Goal: Transaction & Acquisition: Register for event/course

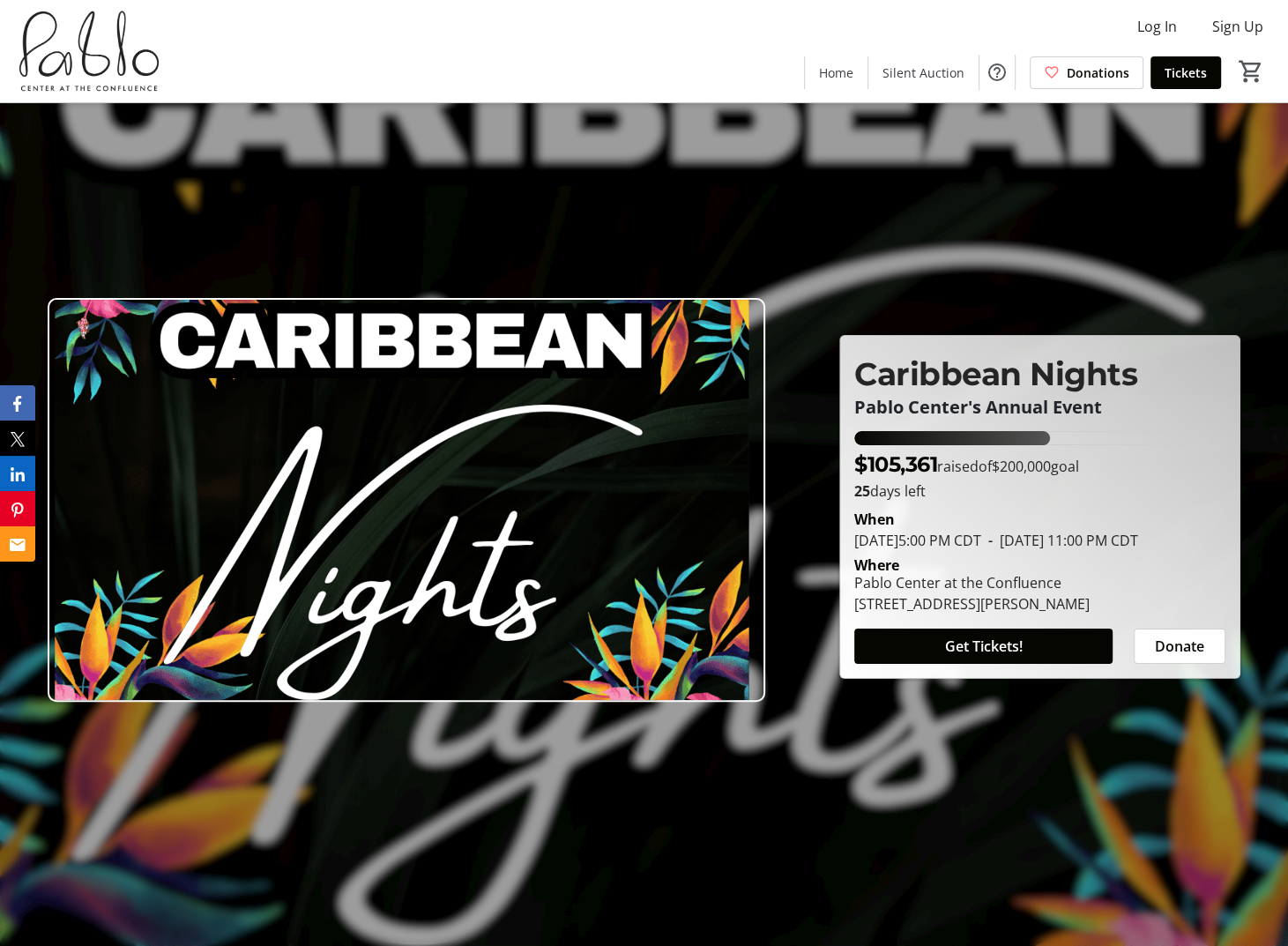
scroll to position [353, 0]
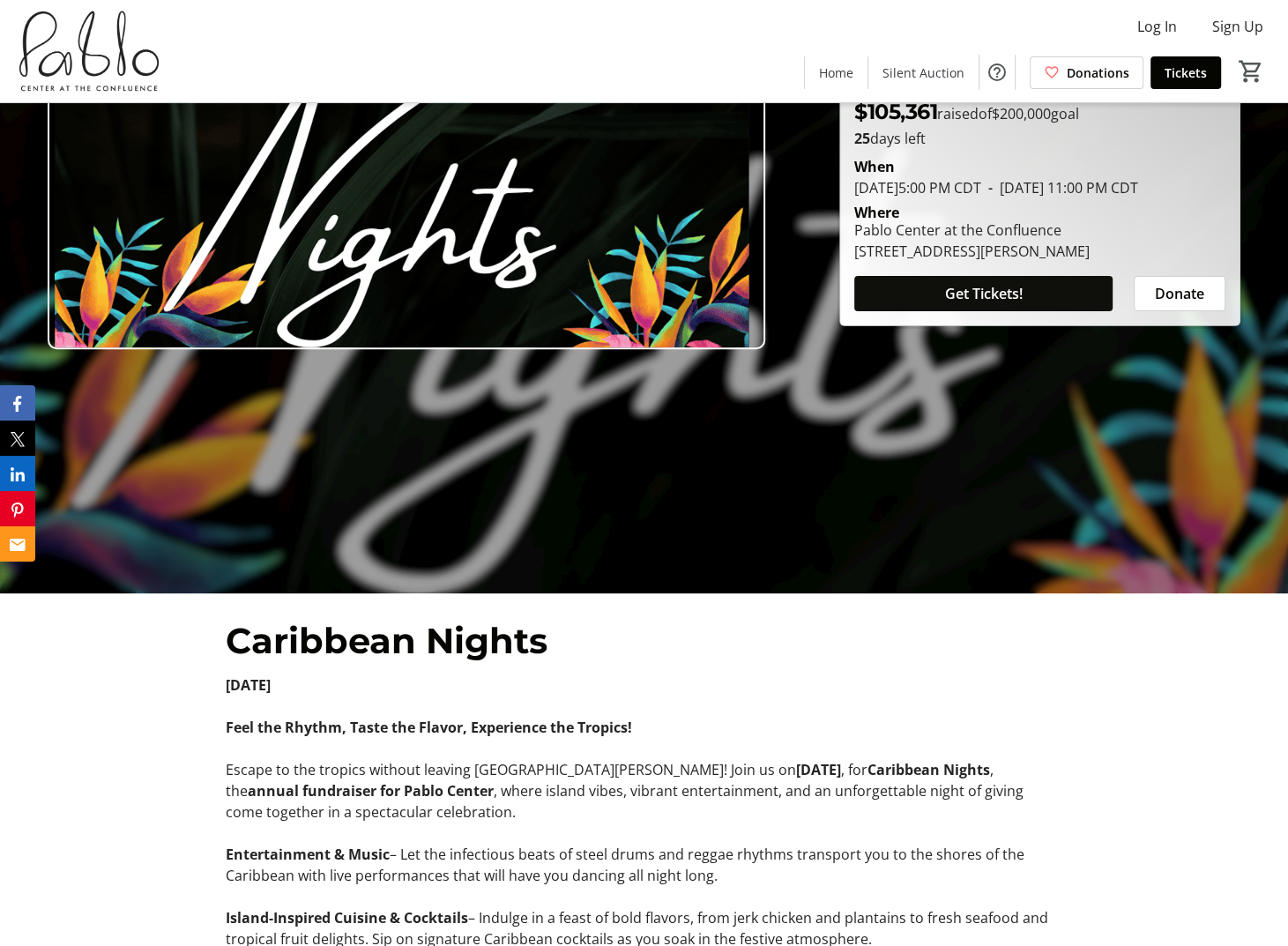
click at [1031, 306] on span at bounding box center [983, 293] width 258 height 42
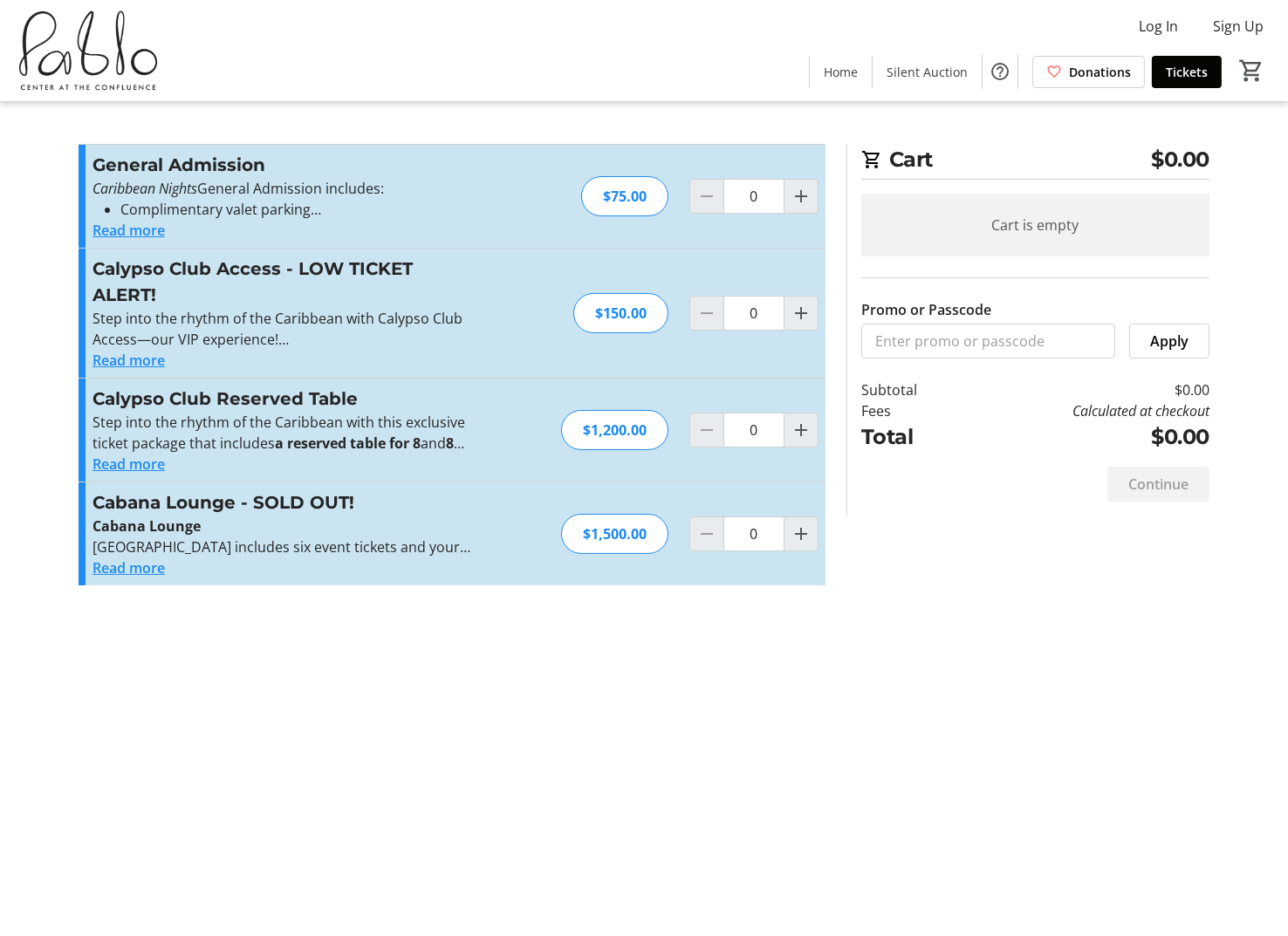
click at [119, 364] on button "Read more" at bounding box center [129, 360] width 72 height 21
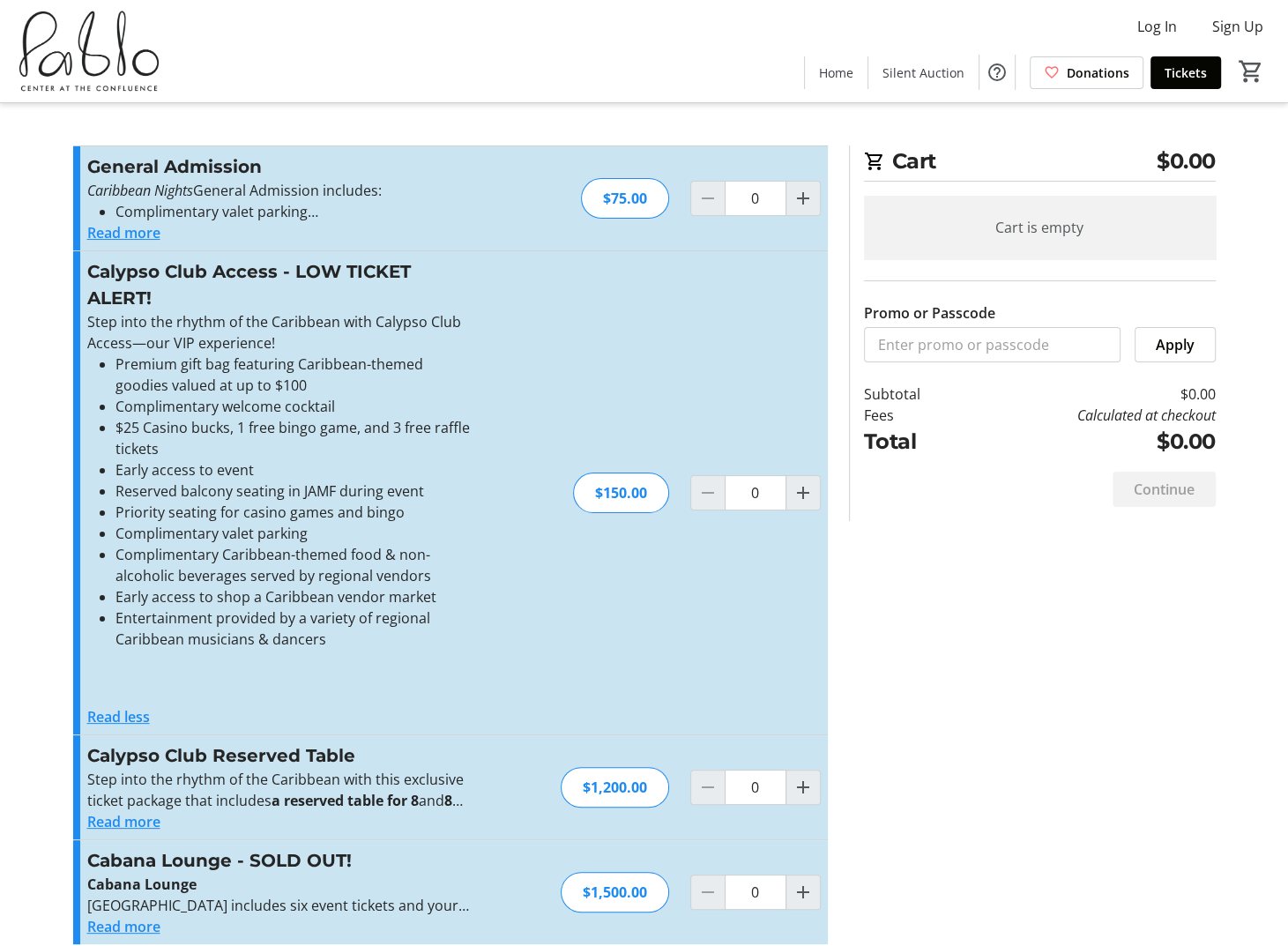
scroll to position [17, 0]
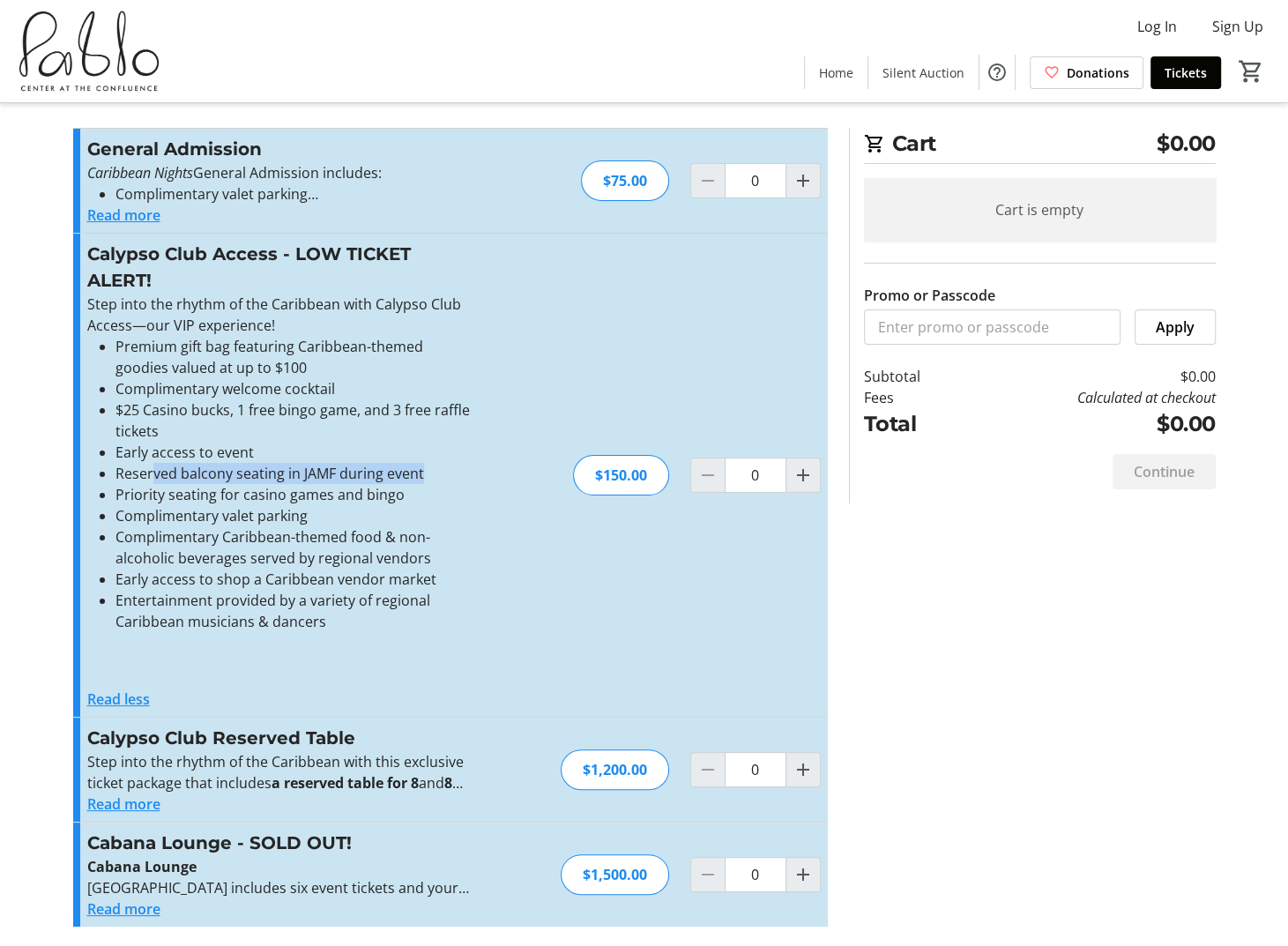
drag, startPoint x: 152, startPoint y: 467, endPoint x: 452, endPoint y: 473, distance: 300.1
click at [434, 468] on li "Reserved balcony seating in JAMF during event" at bounding box center [294, 473] width 357 height 21
click at [452, 473] on li "Reserved balcony seating in JAMF during event" at bounding box center [294, 473] width 357 height 21
click at [455, 599] on li "Entertainment provided by a variety of regional Caribbean musicians & dancers" at bounding box center [294, 611] width 357 height 42
click at [126, 801] on button "Read more" at bounding box center [124, 804] width 73 height 21
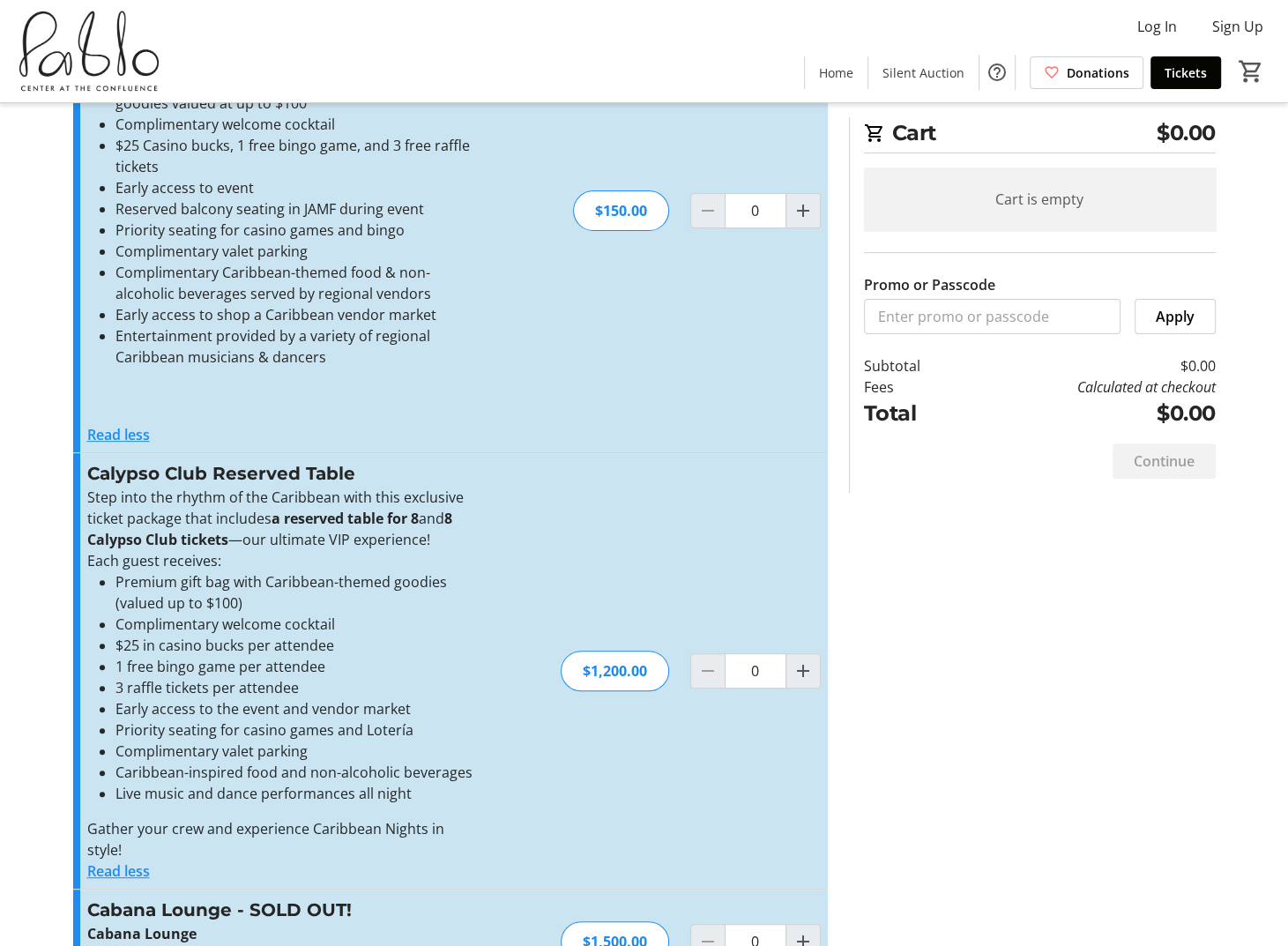
scroll to position [349, 0]
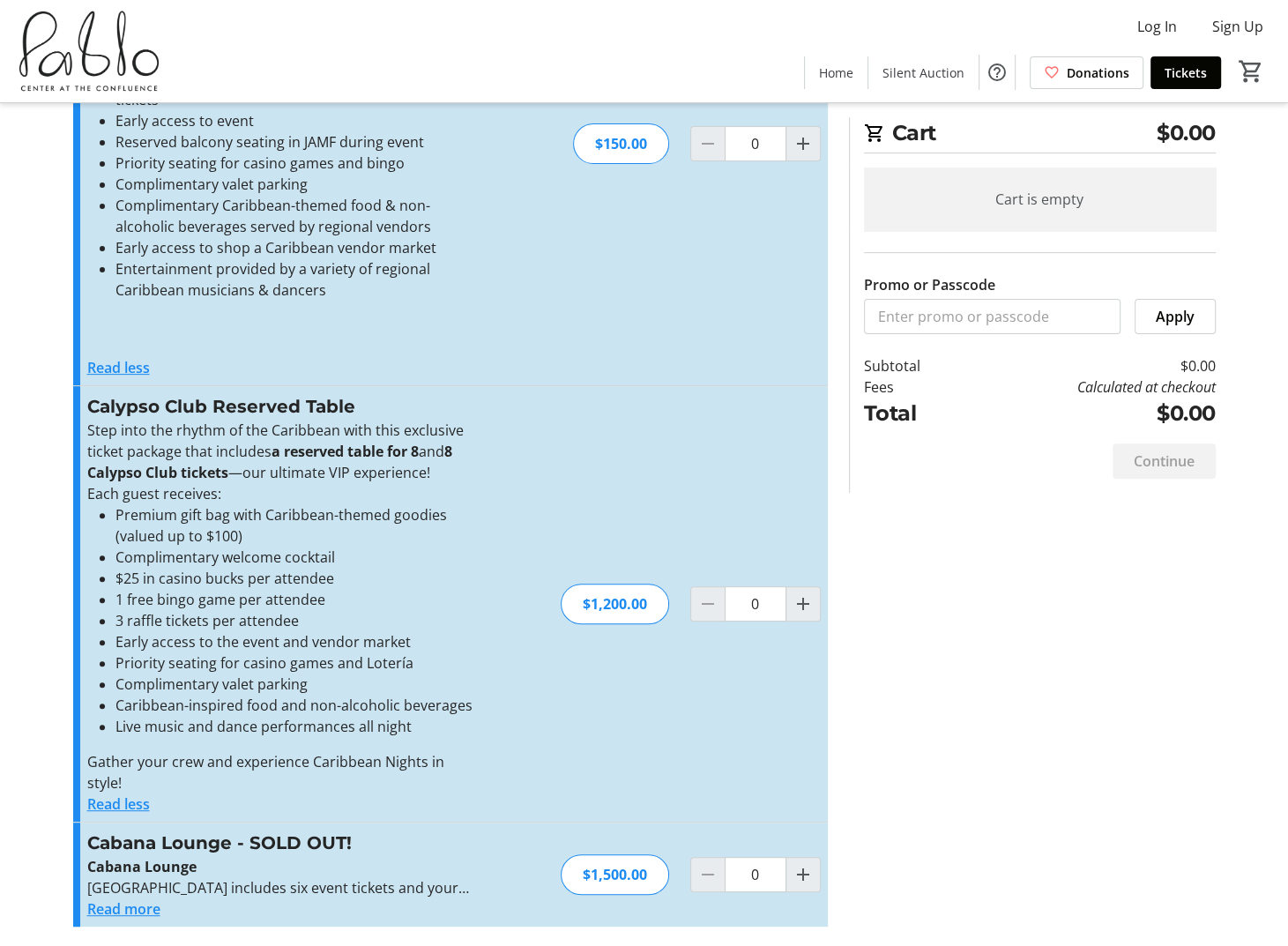
click at [101, 908] on button "Read more" at bounding box center [124, 909] width 73 height 21
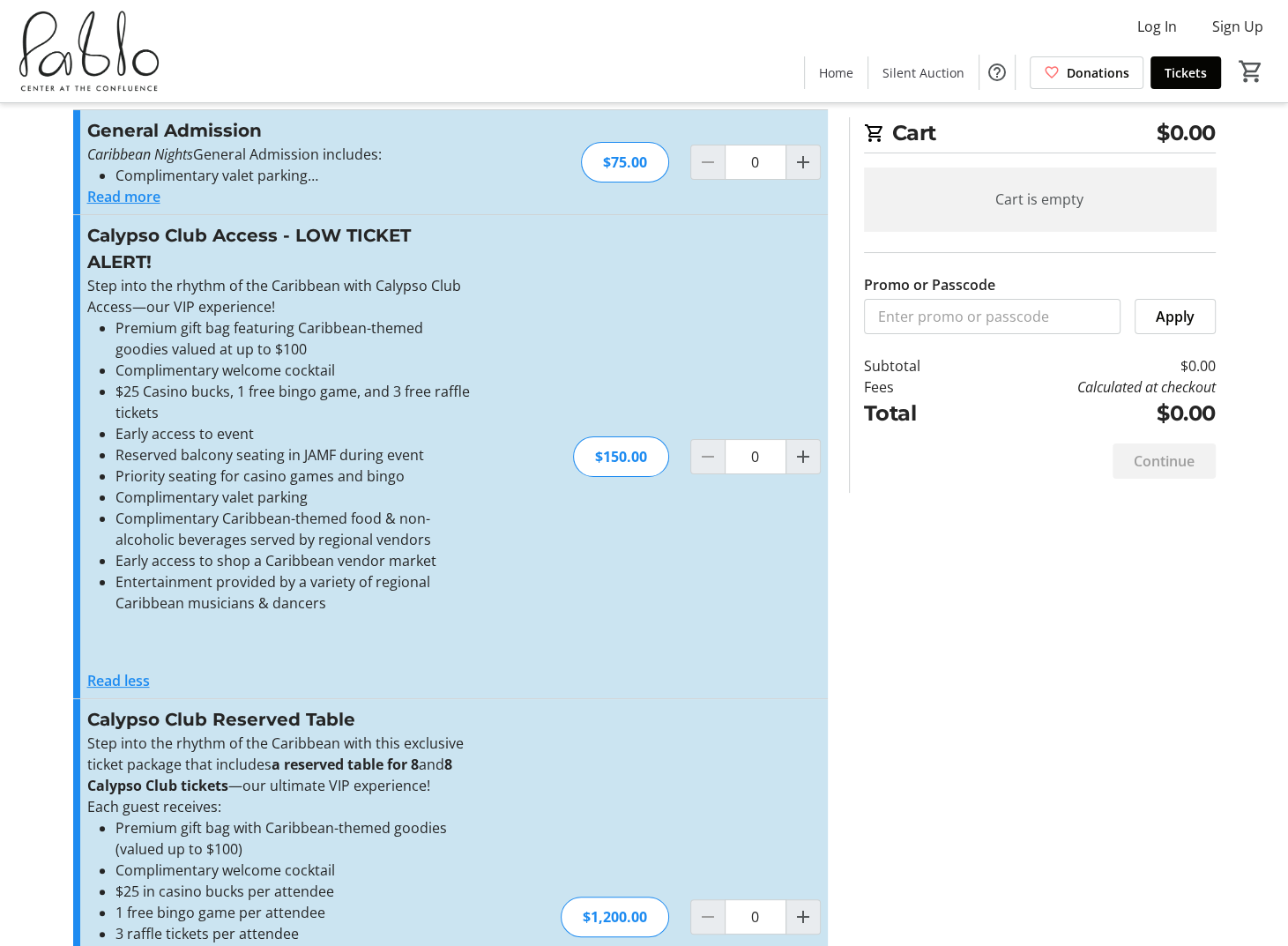
scroll to position [0, 0]
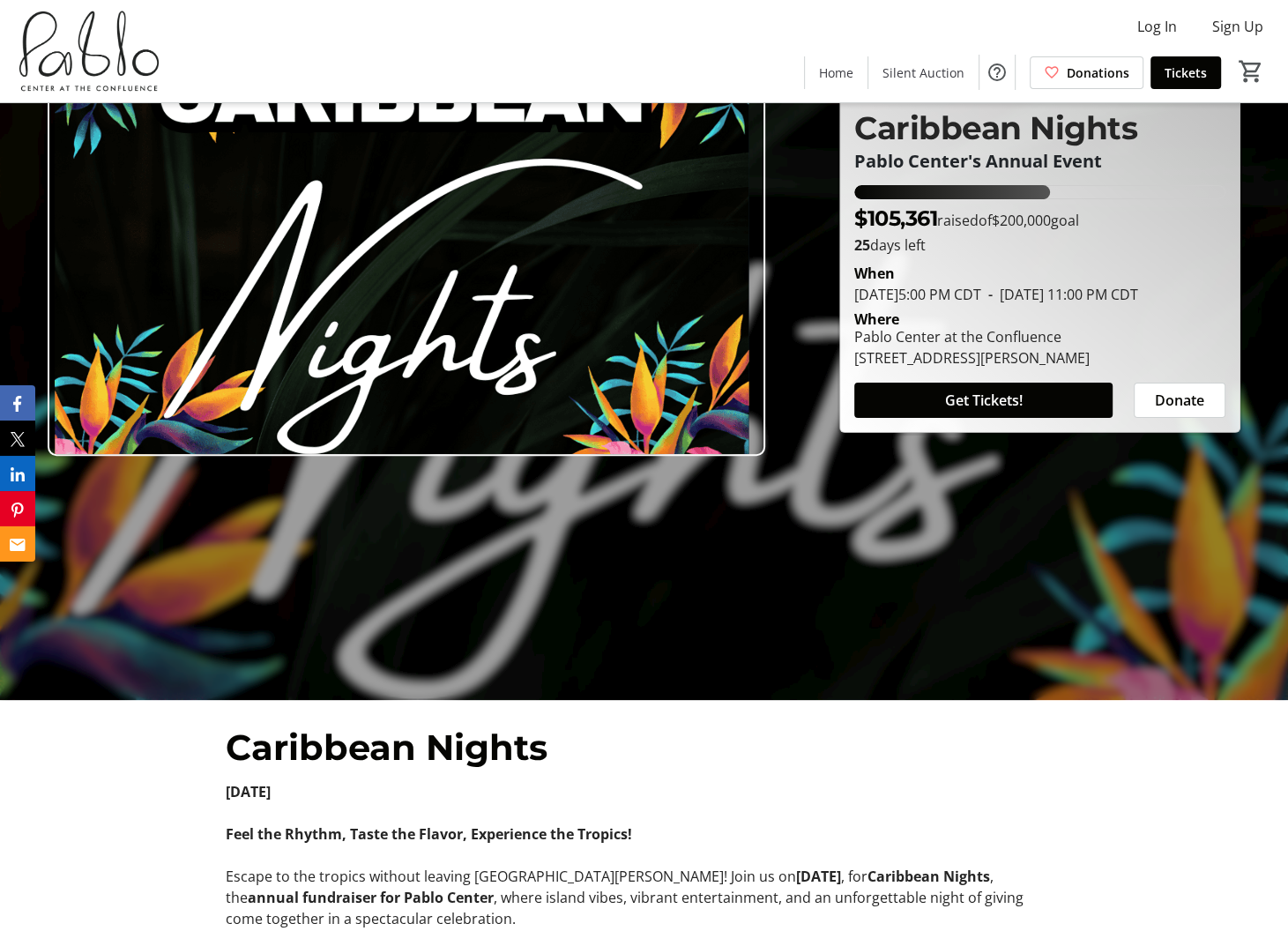
scroll to position [177, 0]
